Goal: Information Seeking & Learning: Learn about a topic

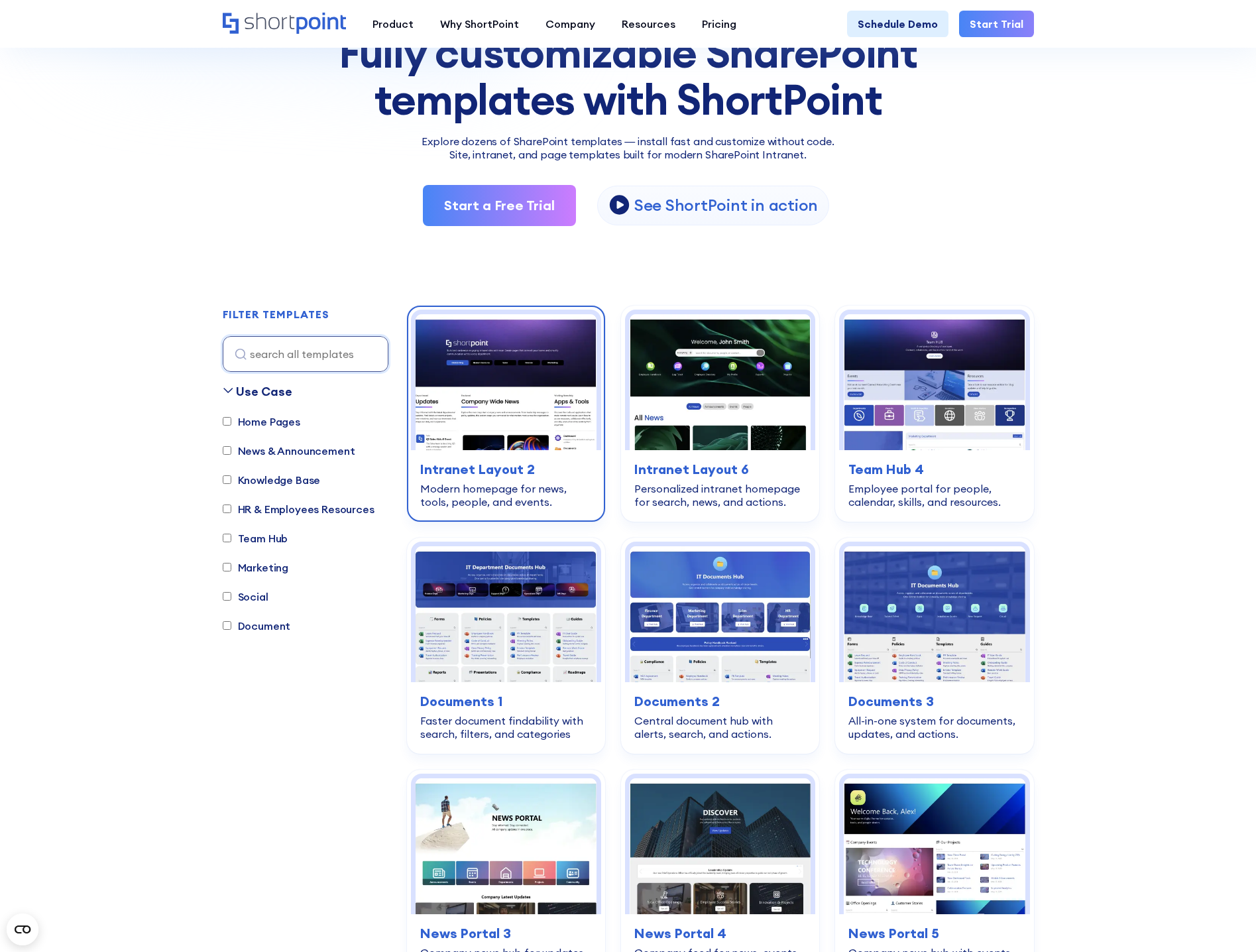
scroll to position [265, 0]
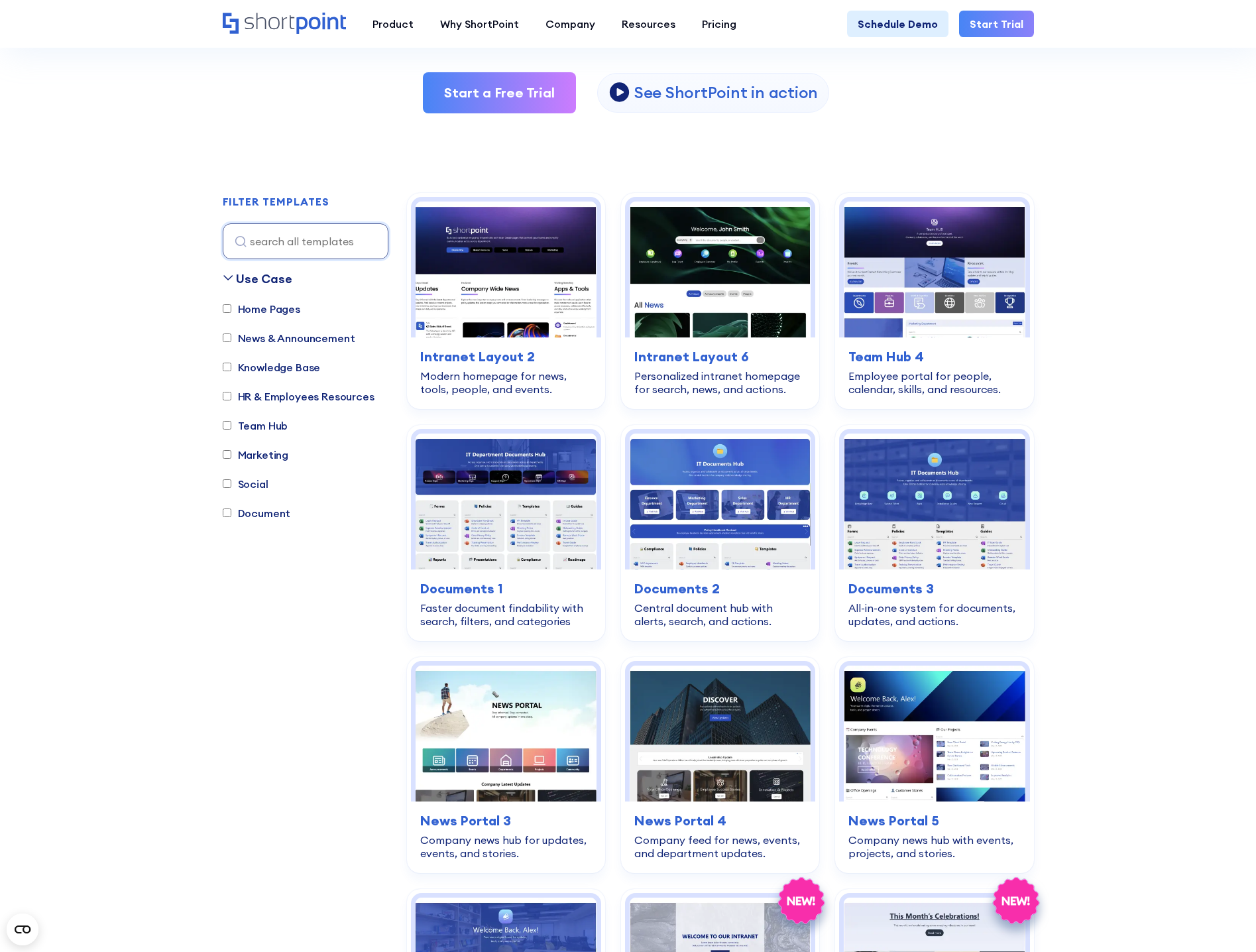
click at [957, 104] on div "Start a Free Trial View Video View Video See ShortPoint in action" at bounding box center [628, 92] width 811 height 41
click at [527, 534] on img at bounding box center [506, 501] width 181 height 136
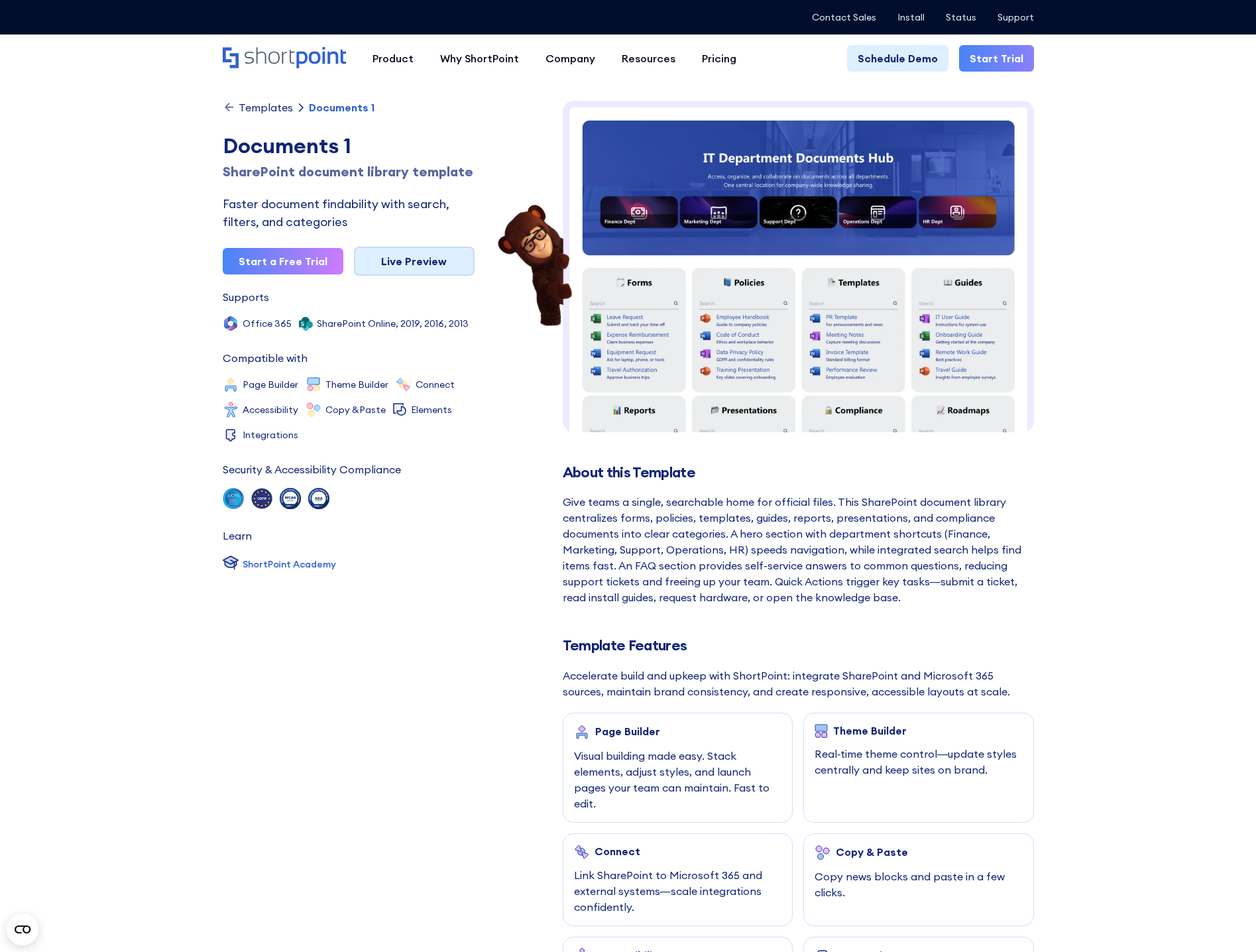
click at [425, 264] on link "Live Preview" at bounding box center [415, 261] width 121 height 29
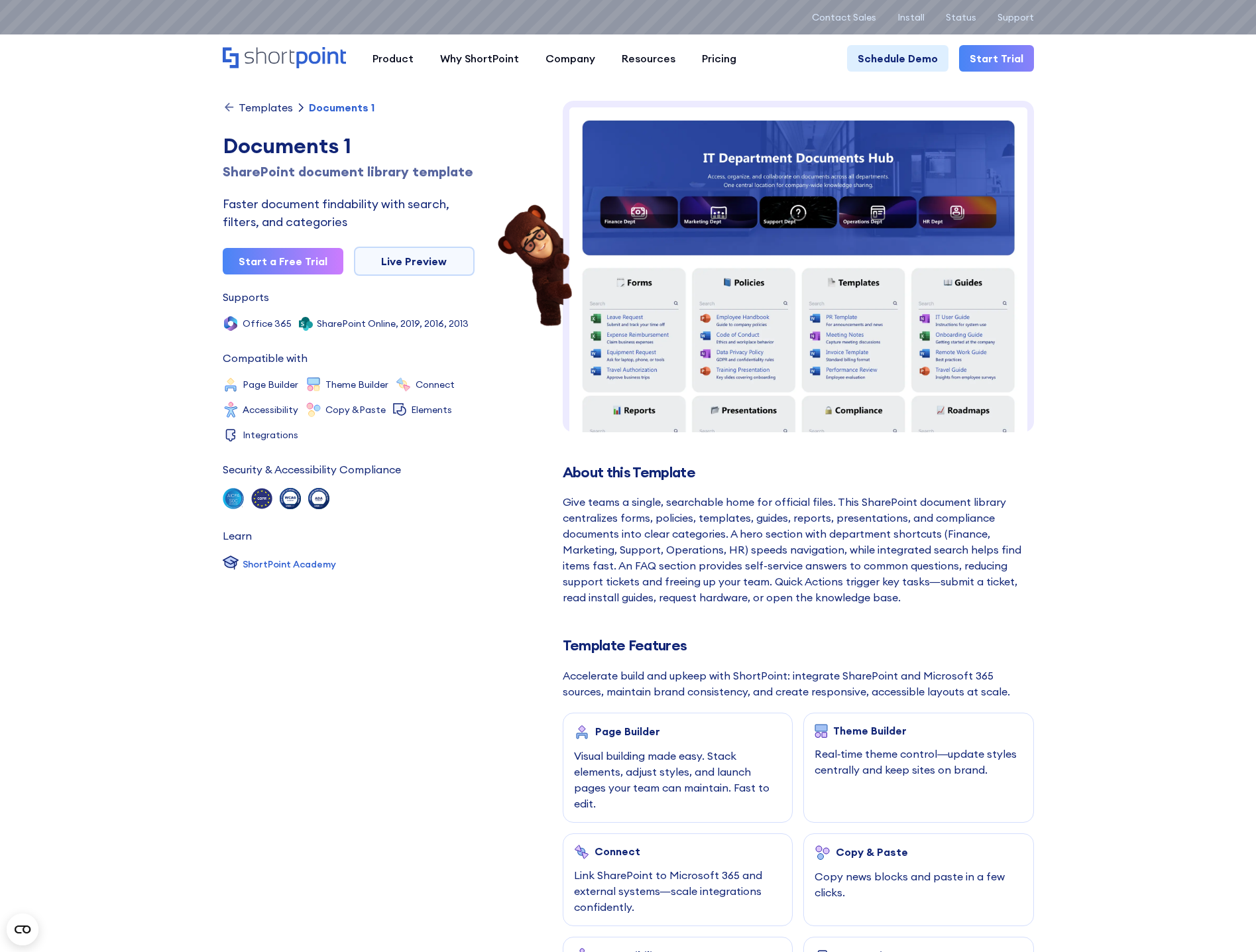
click at [258, 109] on div "Templates" at bounding box center [266, 107] width 54 height 11
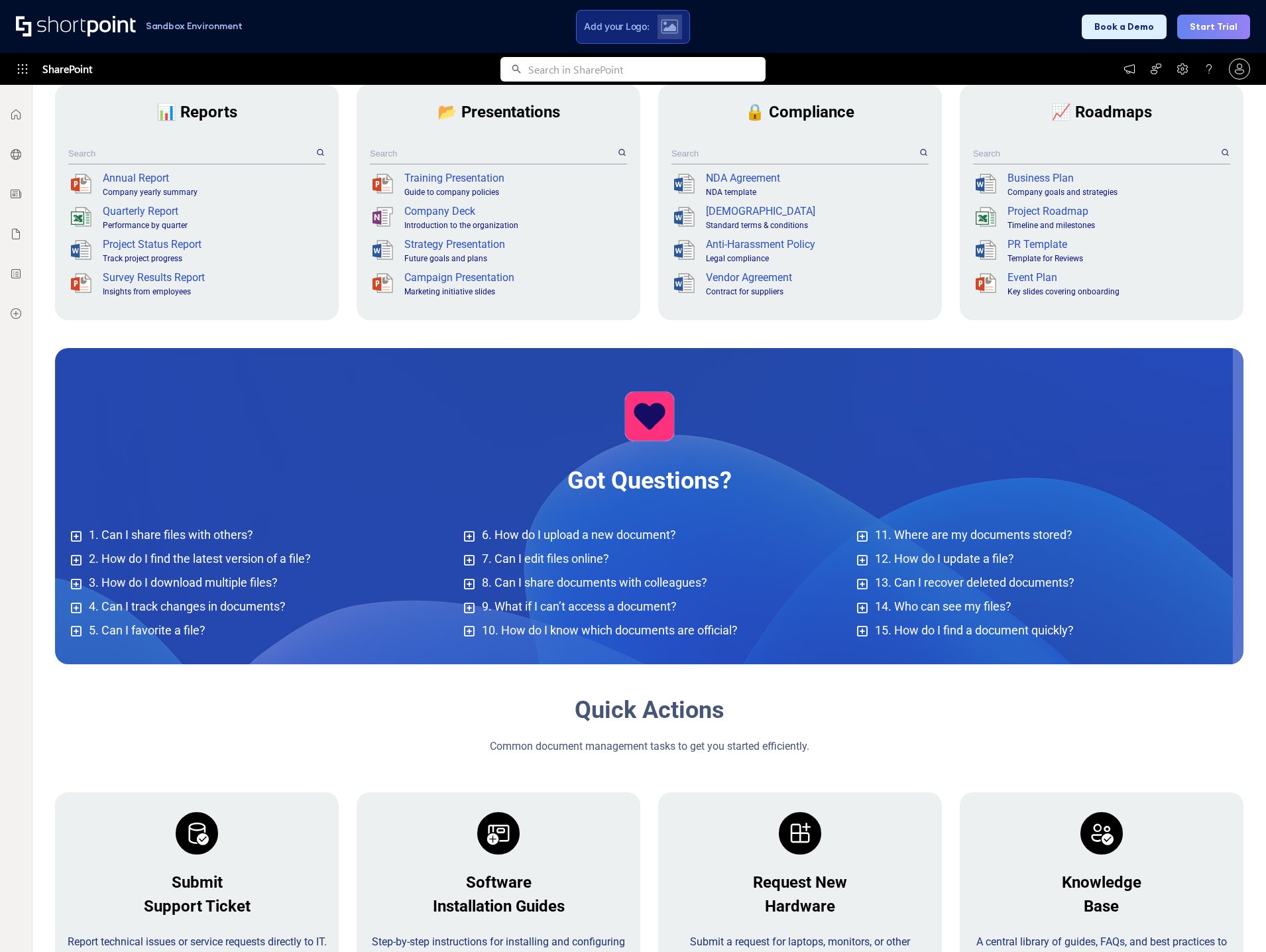
scroll to position [729, 0]
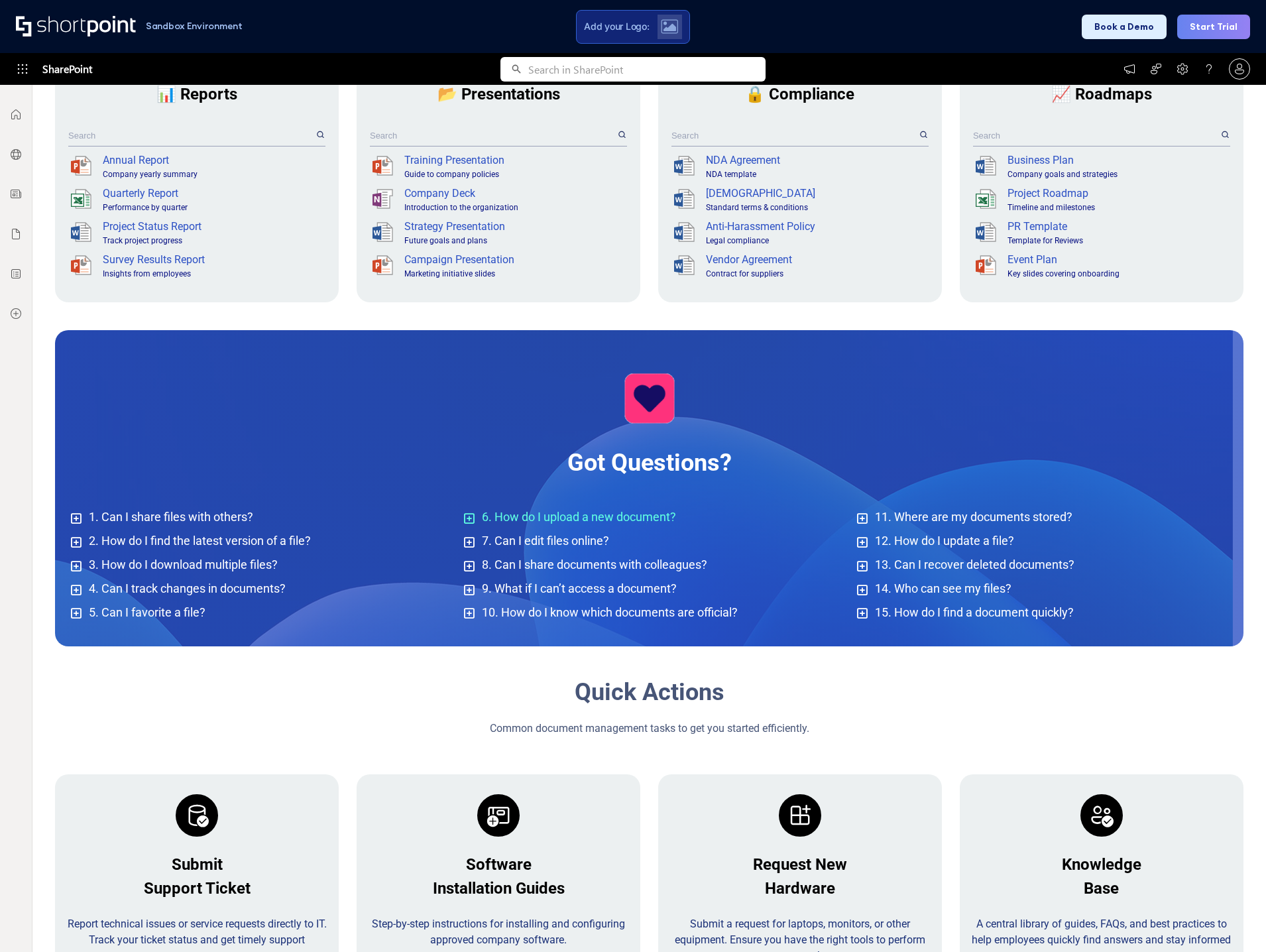
click at [465, 519] on icon at bounding box center [469, 519] width 12 height 12
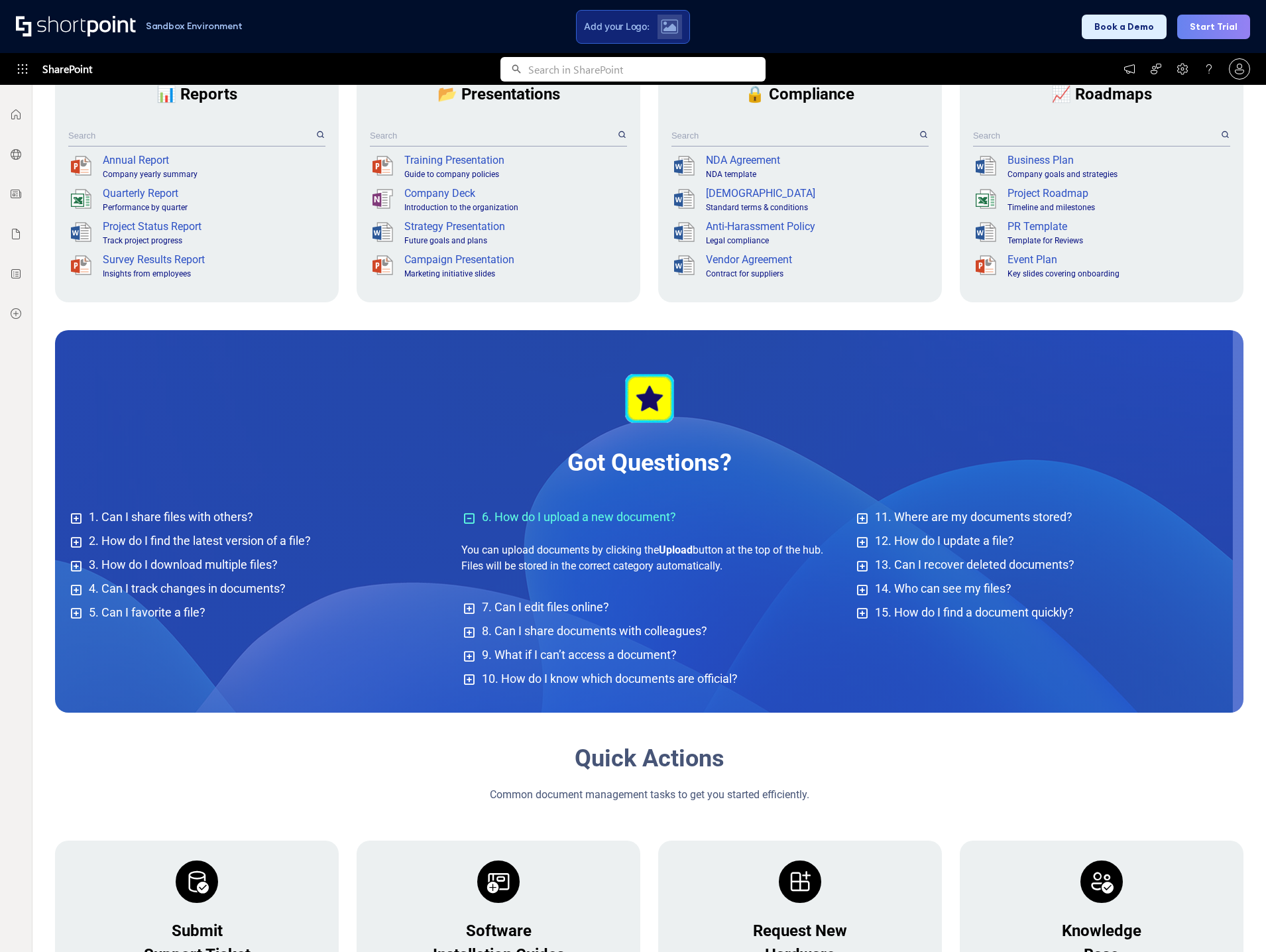
click at [465, 519] on icon at bounding box center [469, 519] width 12 height 12
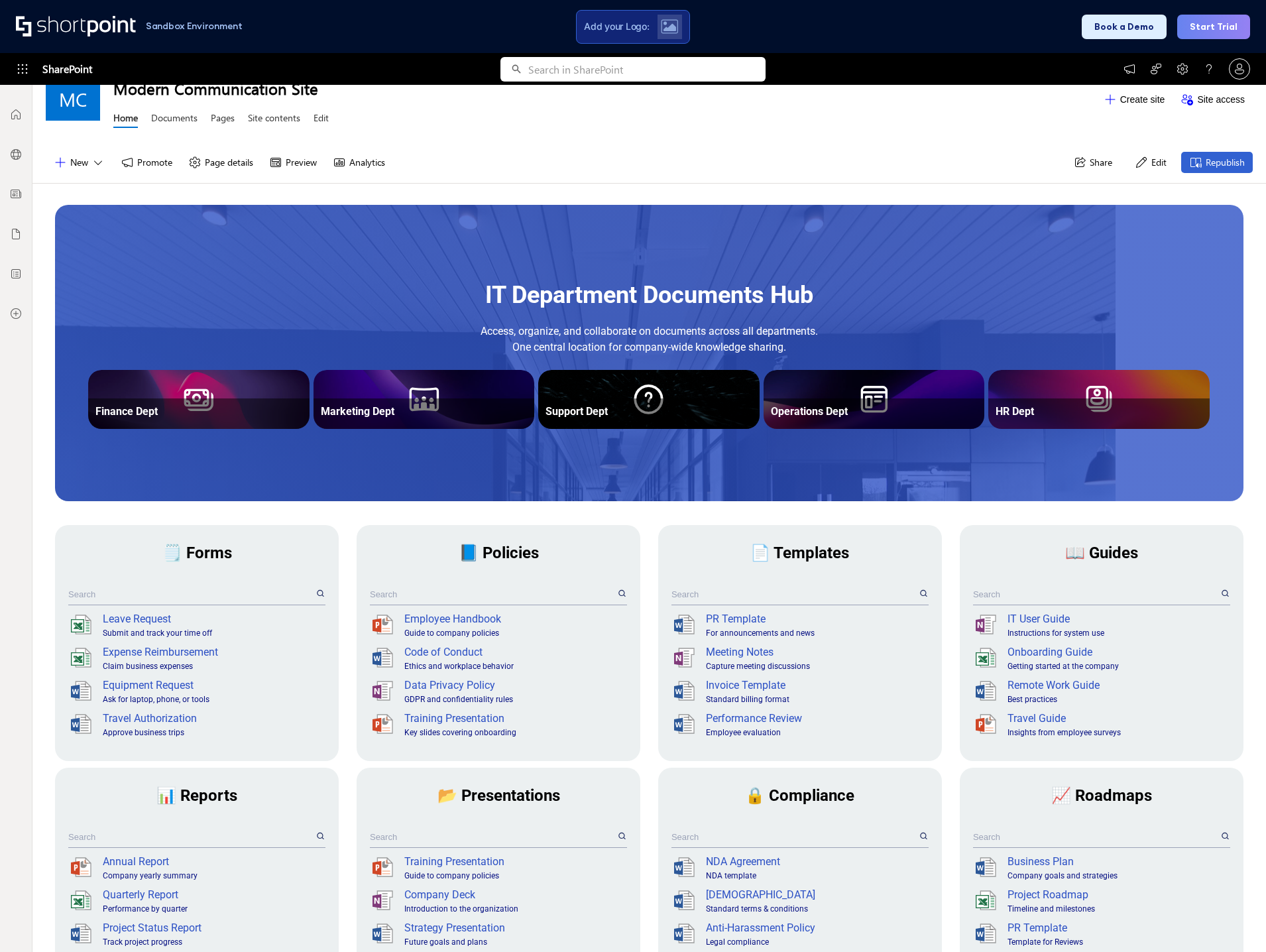
scroll to position [0, 0]
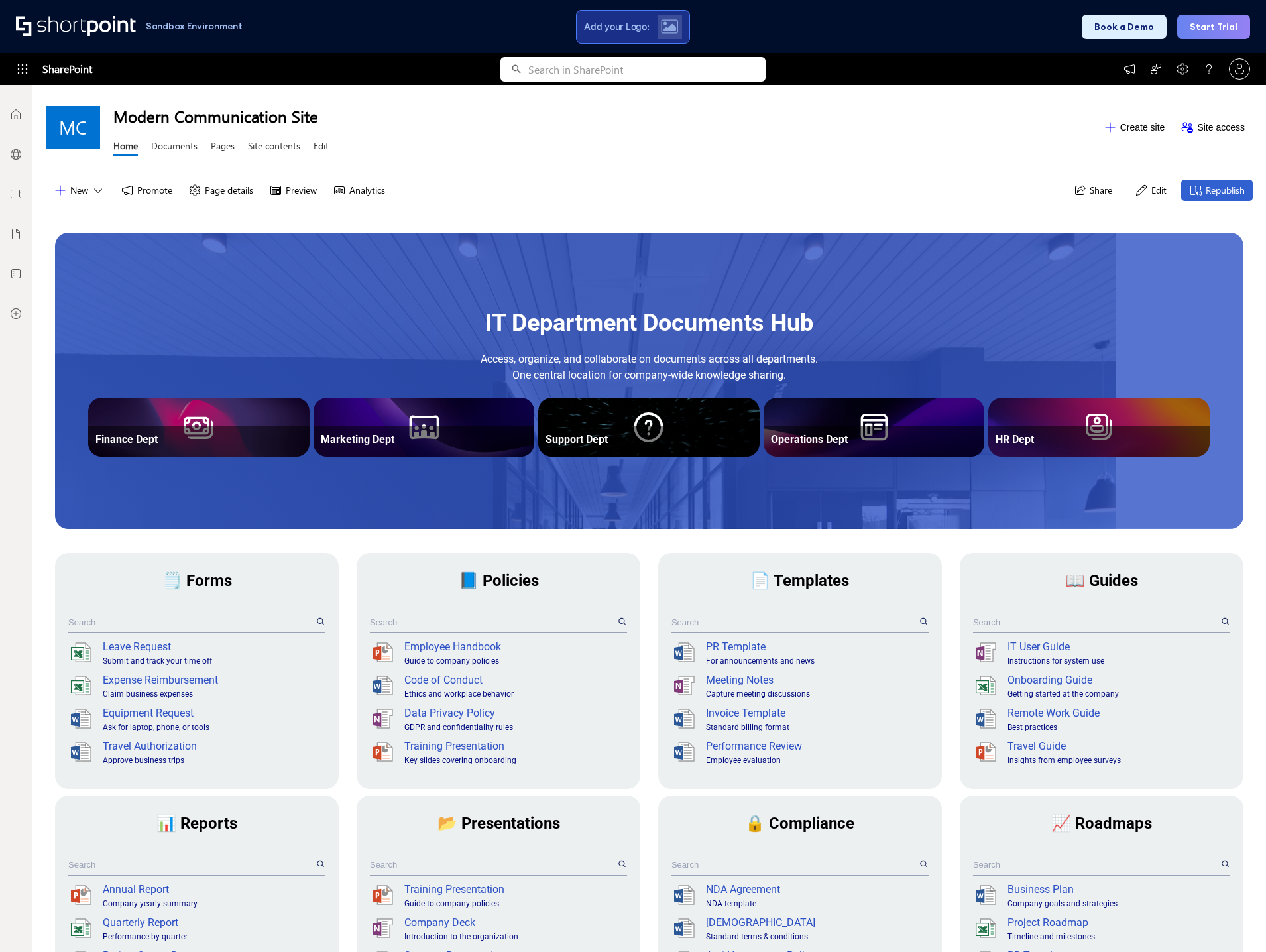
click at [606, 22] on span "Add your Logo:" at bounding box center [616, 26] width 65 height 12
click at [756, 23] on div "Sandbox Environment Add your Logo: Book a Demo Start Trial" at bounding box center [633, 26] width 1266 height 53
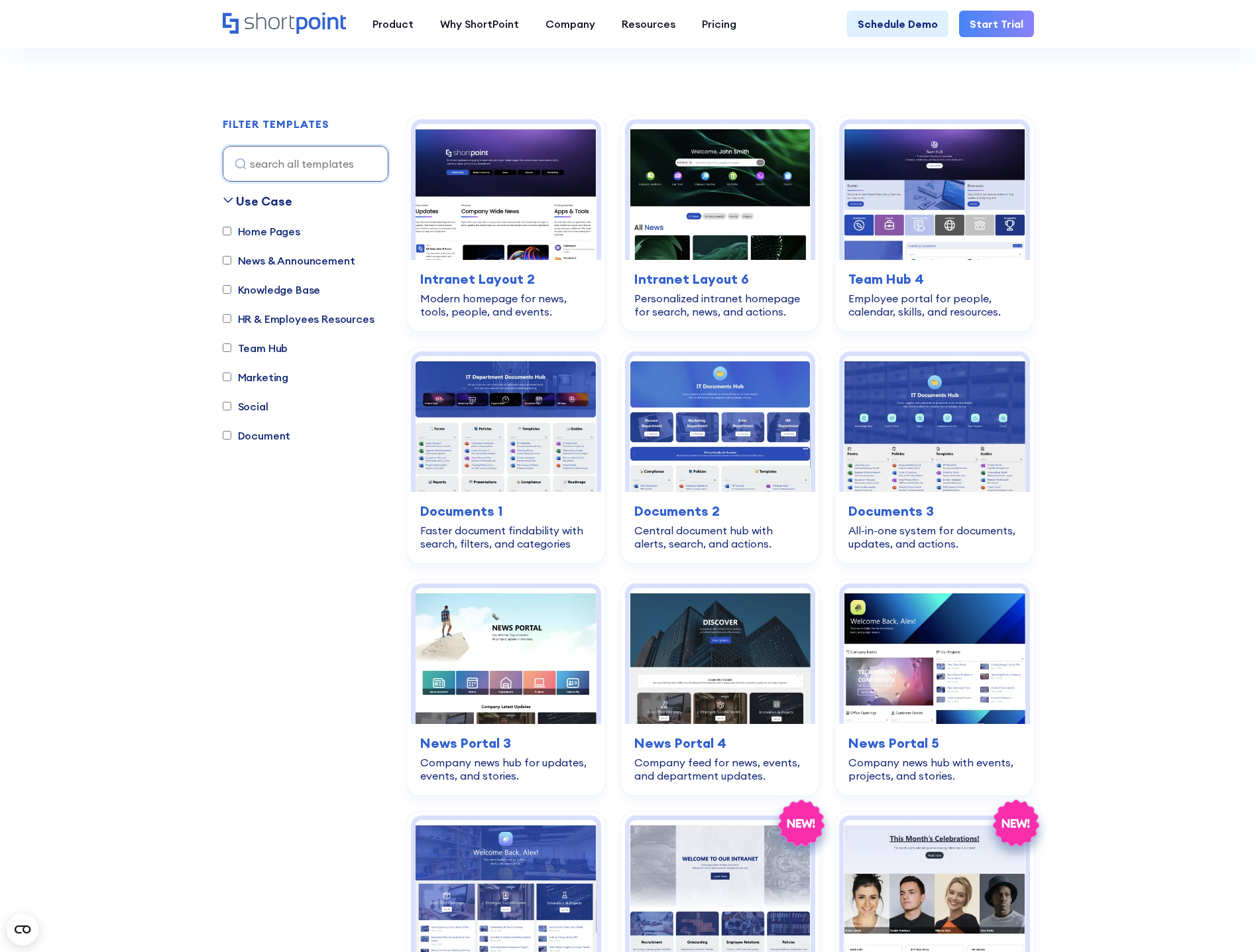
scroll to position [331, 0]
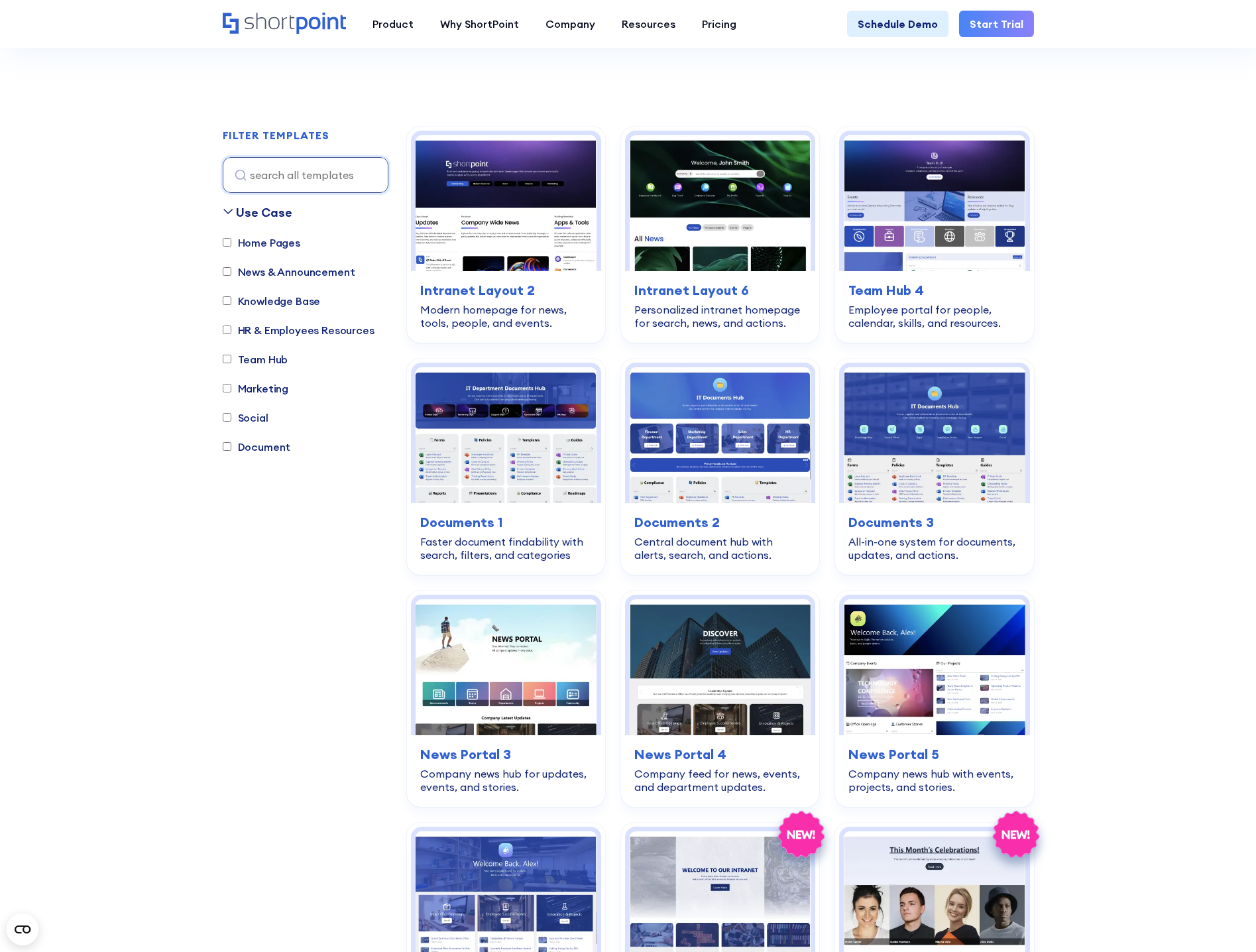
click at [697, 514] on h3 "Documents 2" at bounding box center [720, 522] width 172 height 20
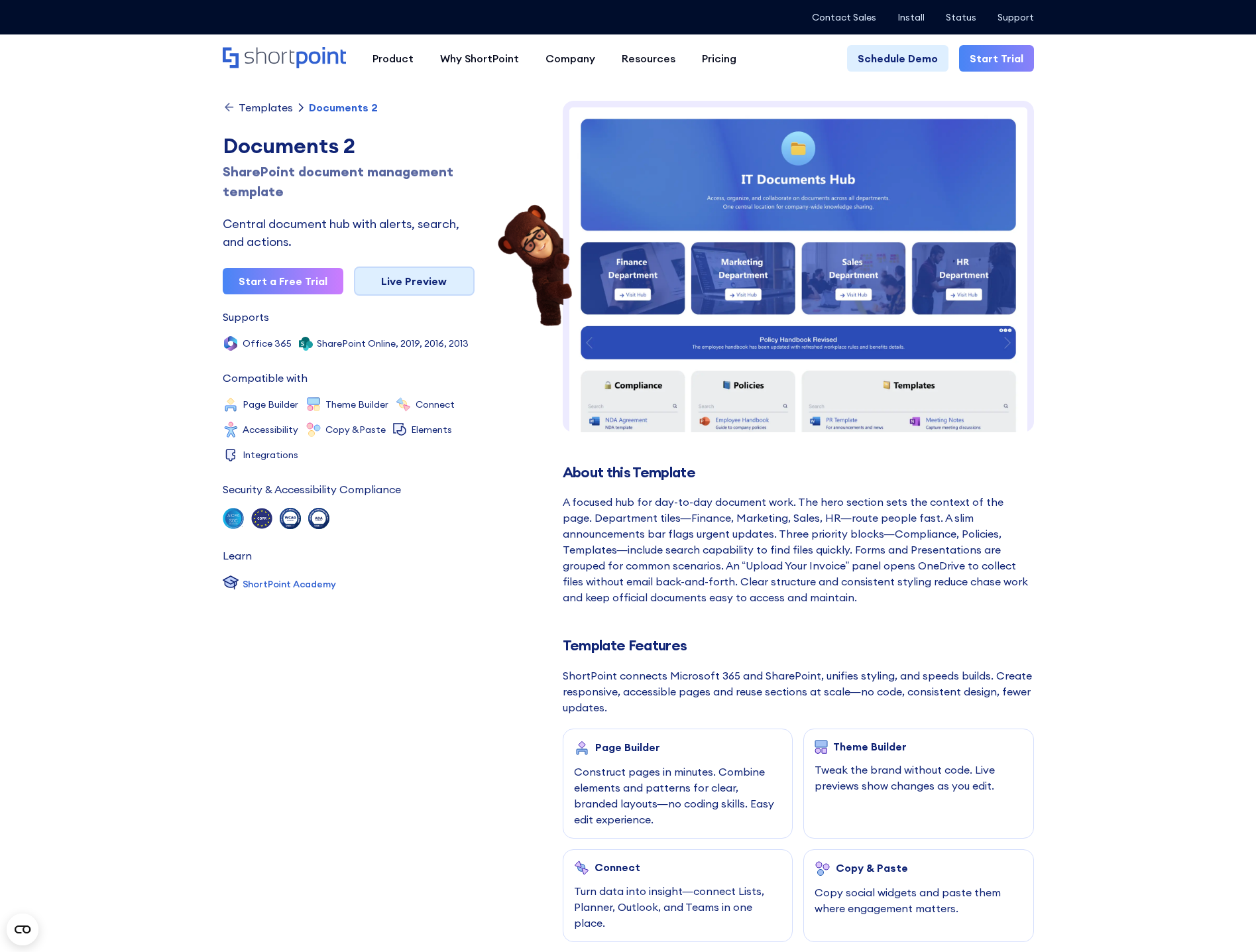
click at [439, 288] on link "Live Preview" at bounding box center [415, 281] width 121 height 29
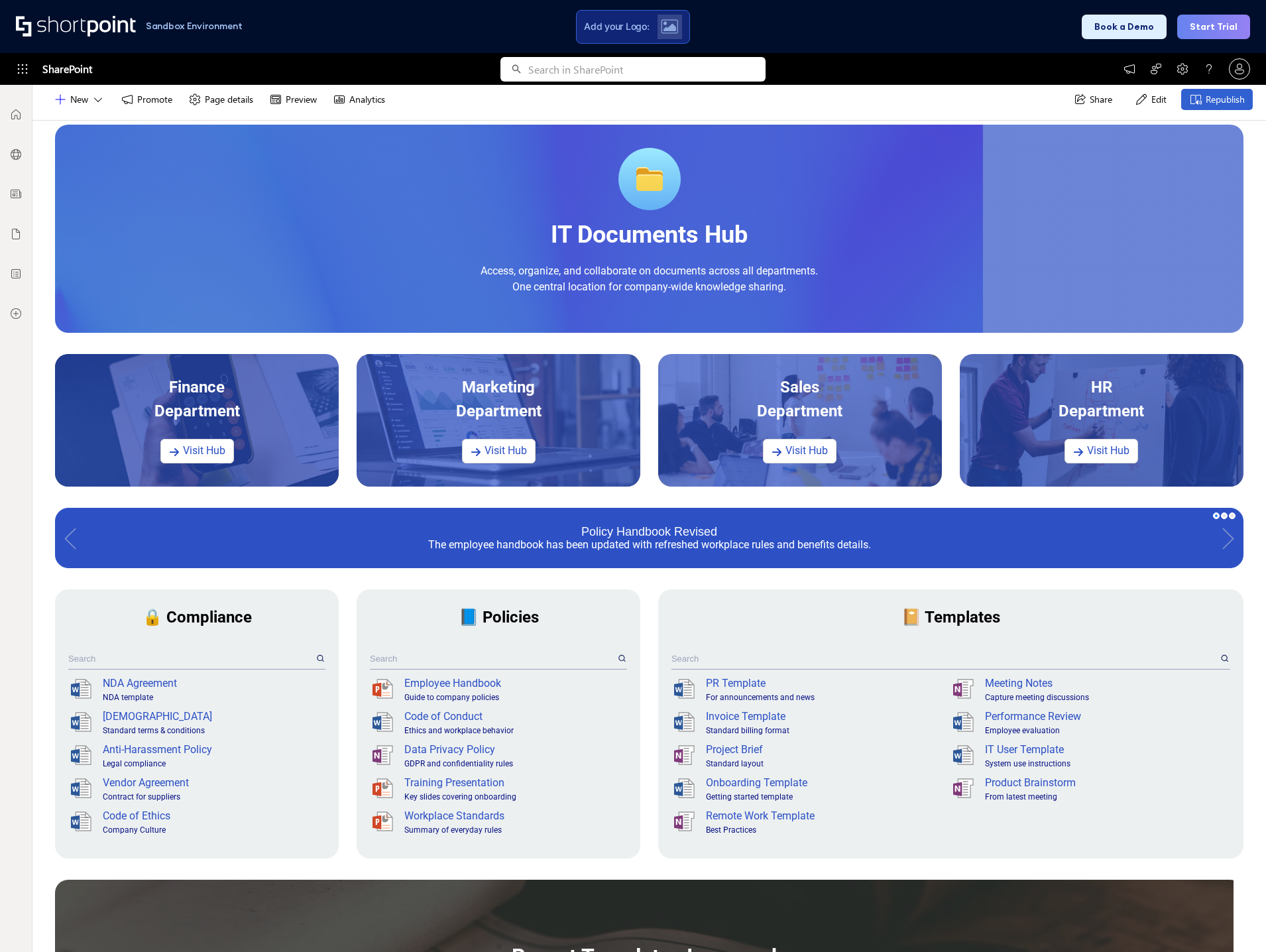
scroll to position [66, 0]
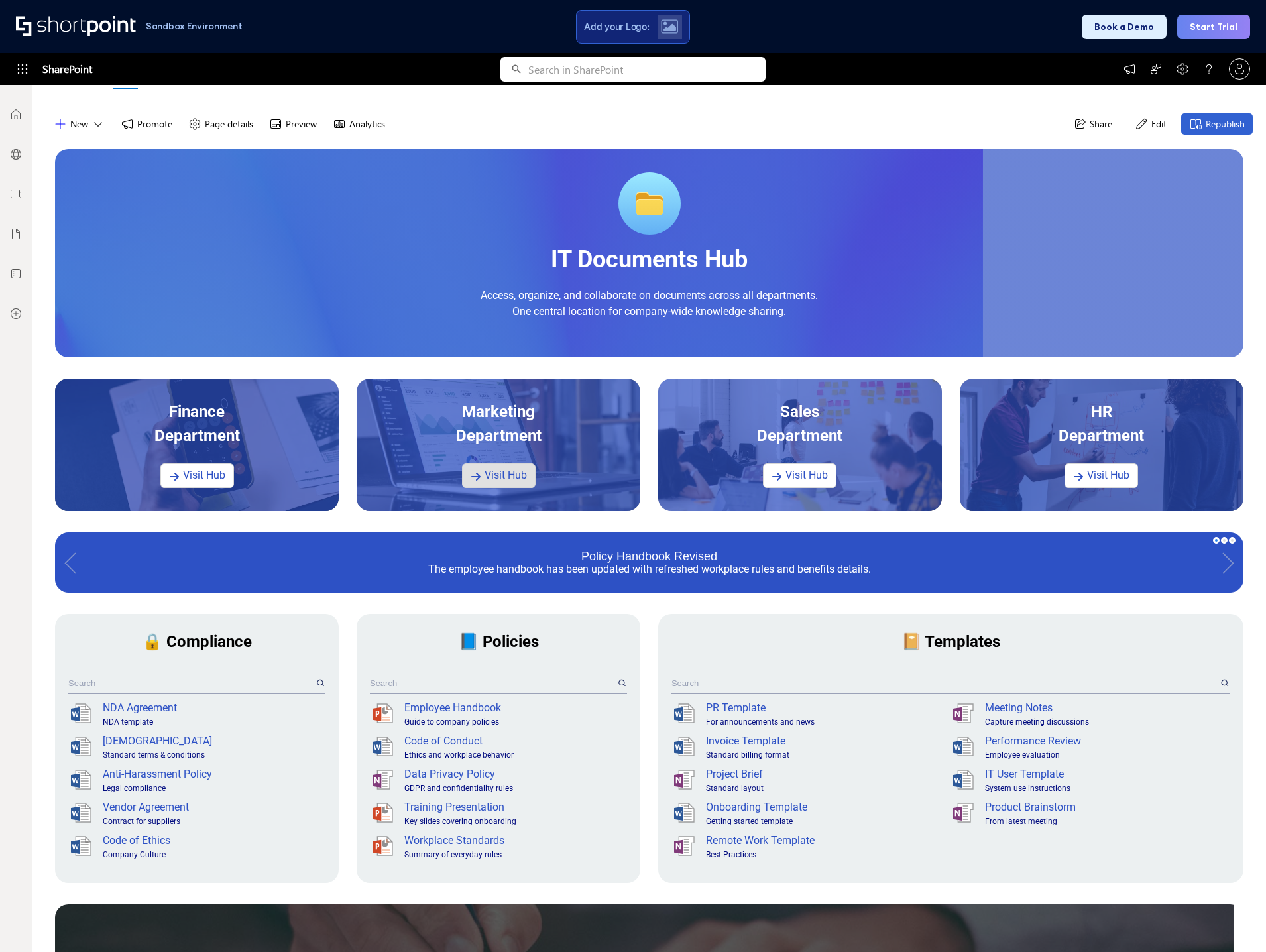
click at [505, 480] on link "Visit Hub" at bounding box center [499, 476] width 73 height 24
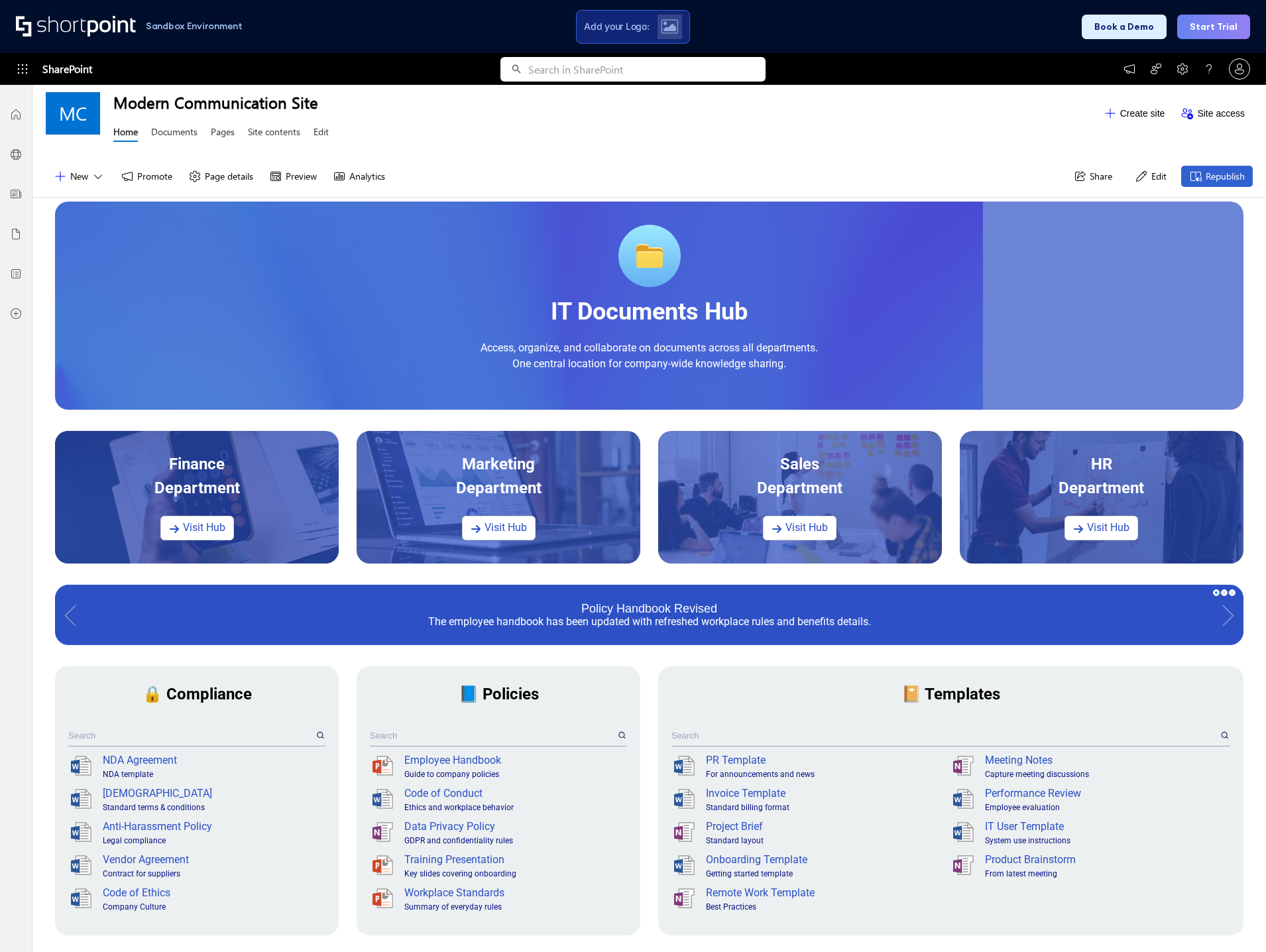
scroll to position [0, 0]
